Goal: Task Accomplishment & Management: Manage account settings

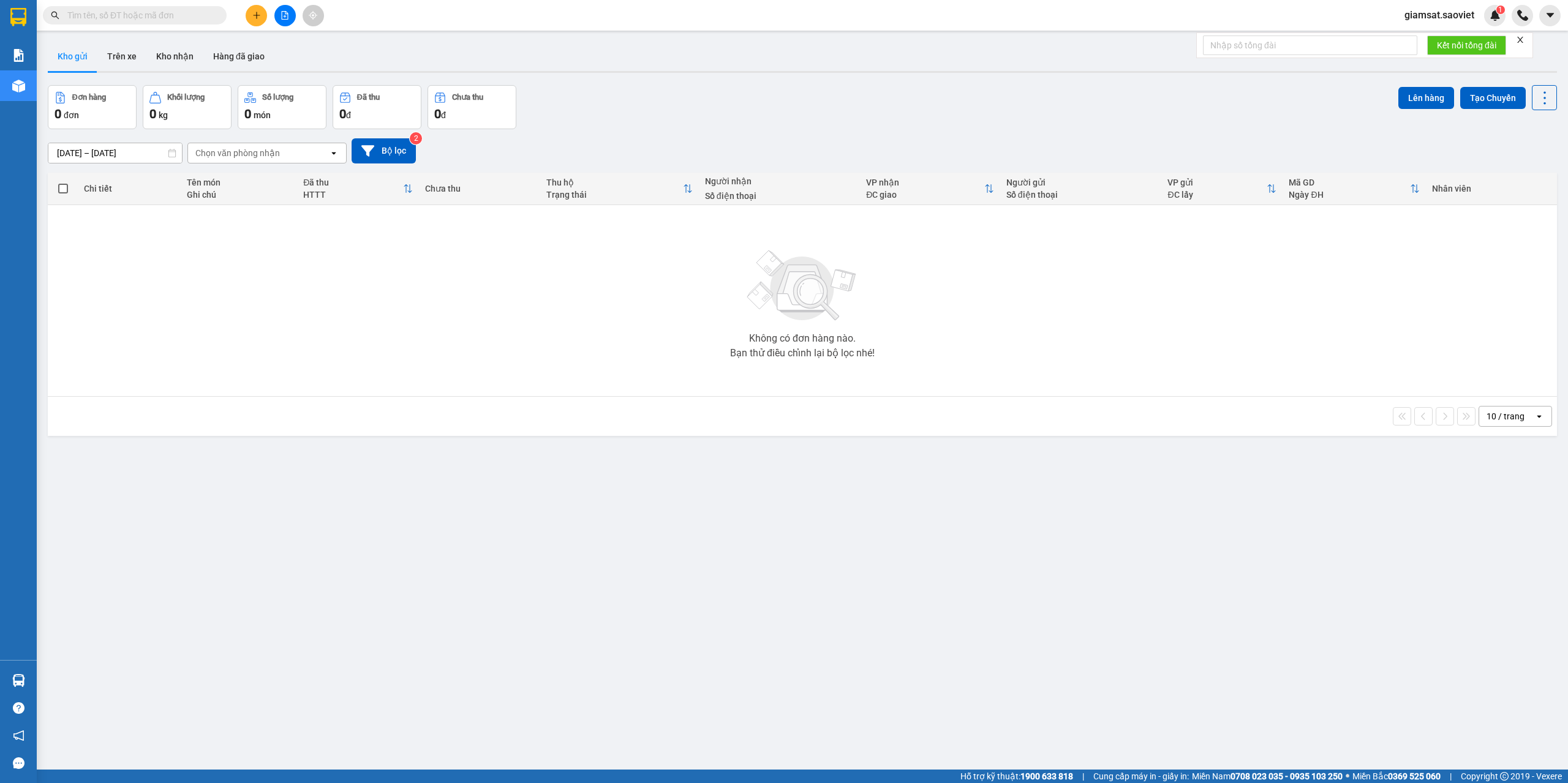
click at [94, 23] on span at bounding box center [135, 16] width 184 height 19
click at [111, 14] on input "text" at bounding box center [139, 16] width 144 height 14
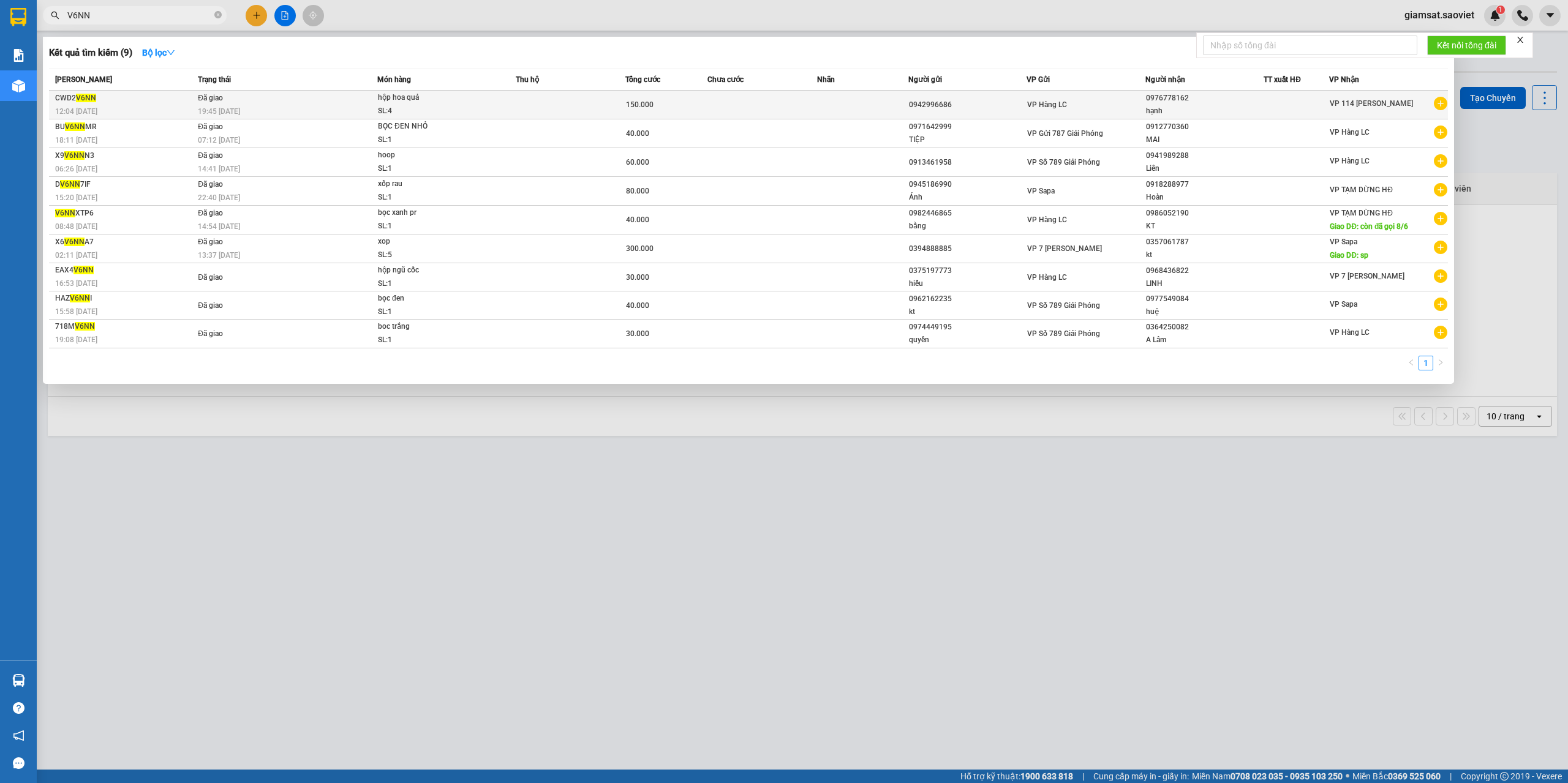
type input "V6NN"
click at [314, 110] on div "19:45 - 13/10" at bounding box center [287, 111] width 179 height 14
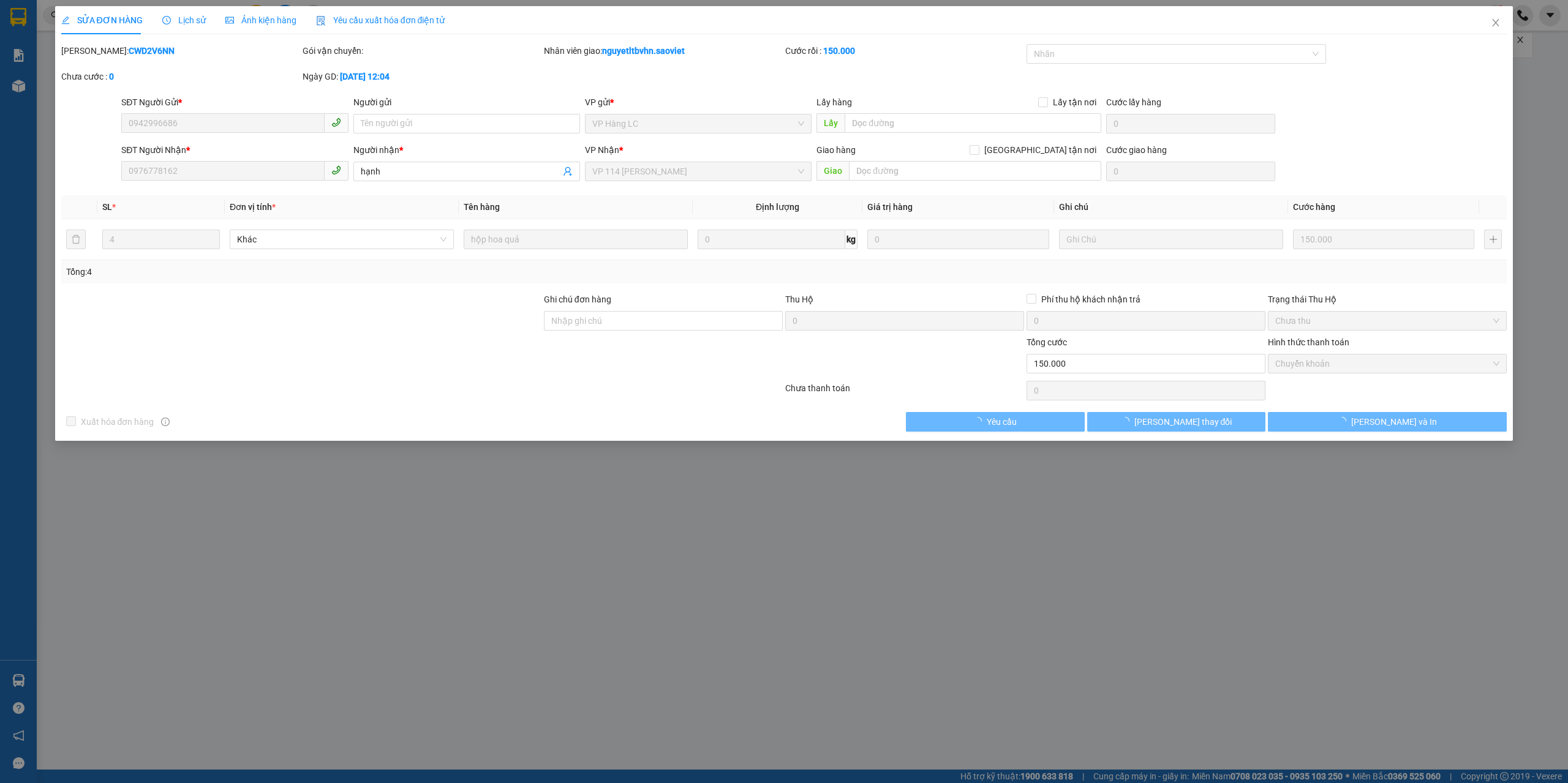
type input "0942996686"
type input "0976778162"
type input "hạnh"
type input "0"
type input "150.000"
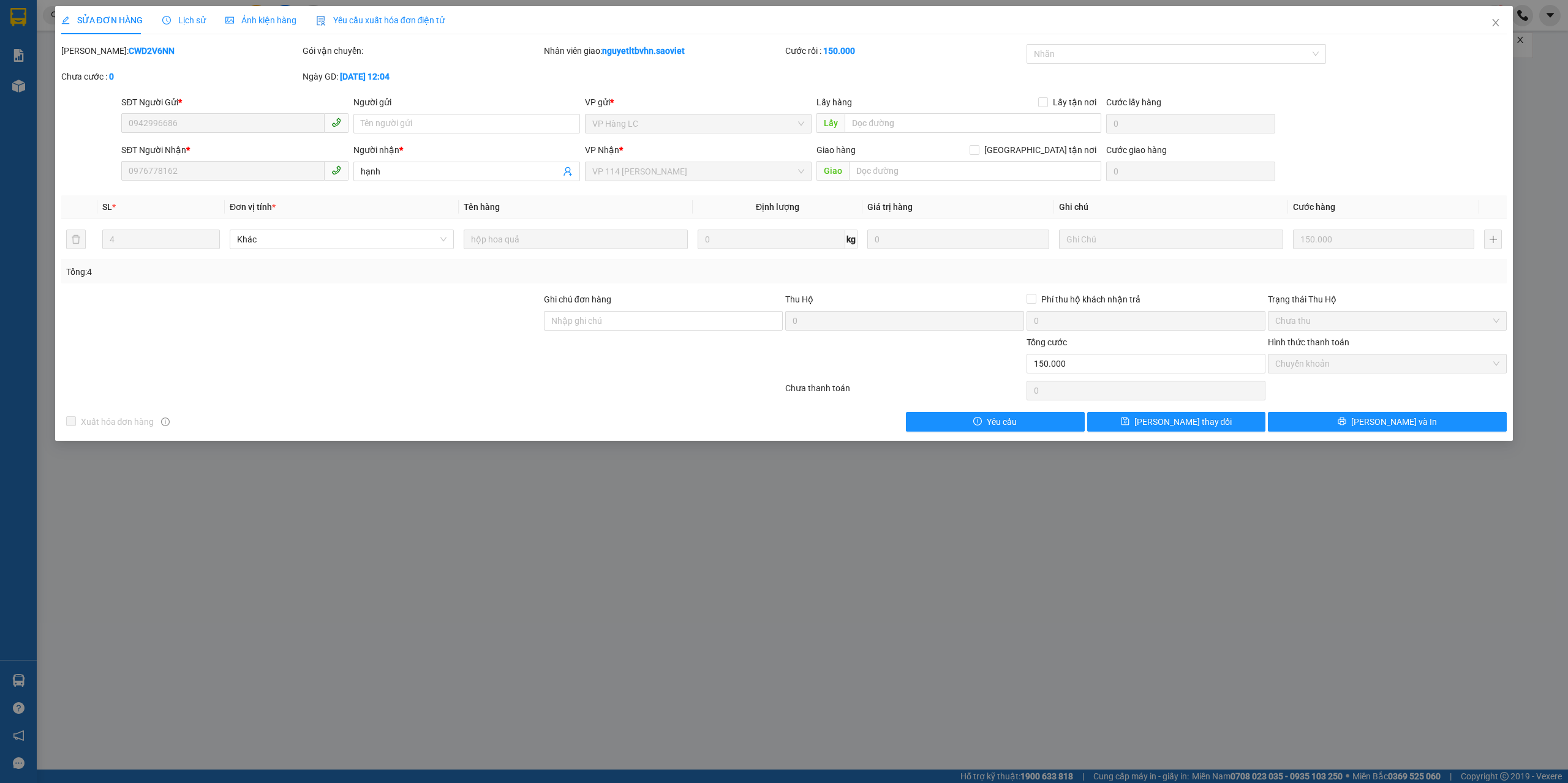
click at [642, 780] on div "SỬA ĐƠN HÀNG Lịch sử Ảnh kiện hàng Yêu cầu xuất hóa đơn điện tử Total Paid Fee …" at bounding box center [784, 392] width 1568 height 783
drag, startPoint x: 148, startPoint y: 44, endPoint x: 93, endPoint y: 55, distance: 56.1
click at [93, 55] on div "SỬA ĐƠN HÀNG Lịch sử Ảnh kiện hàng Yêu cầu xuất hóa đơn điện tử Total Paid Fee …" at bounding box center [784, 218] width 1446 height 425
copy b "CWD2V6NN"
